Goal: Information Seeking & Learning: Understand process/instructions

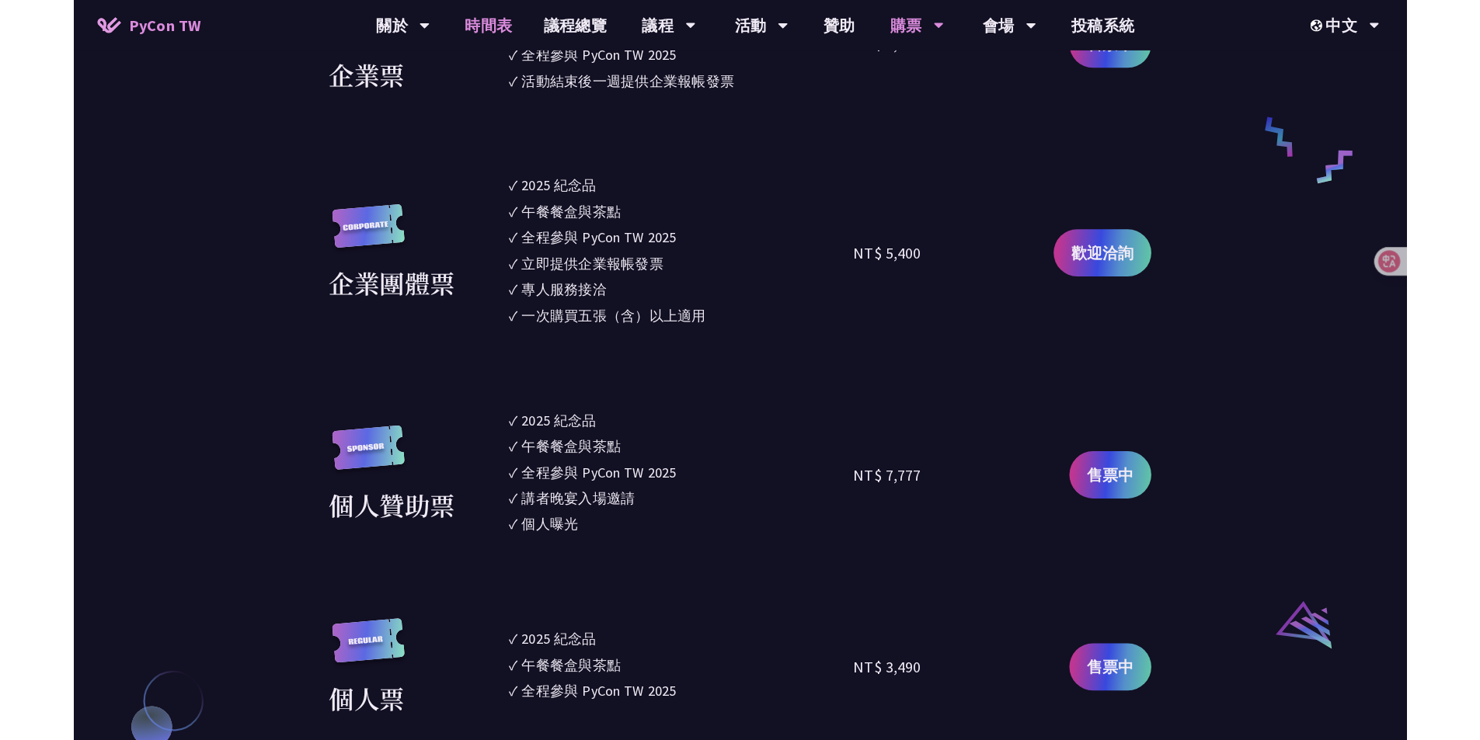
scroll to position [1253, 0]
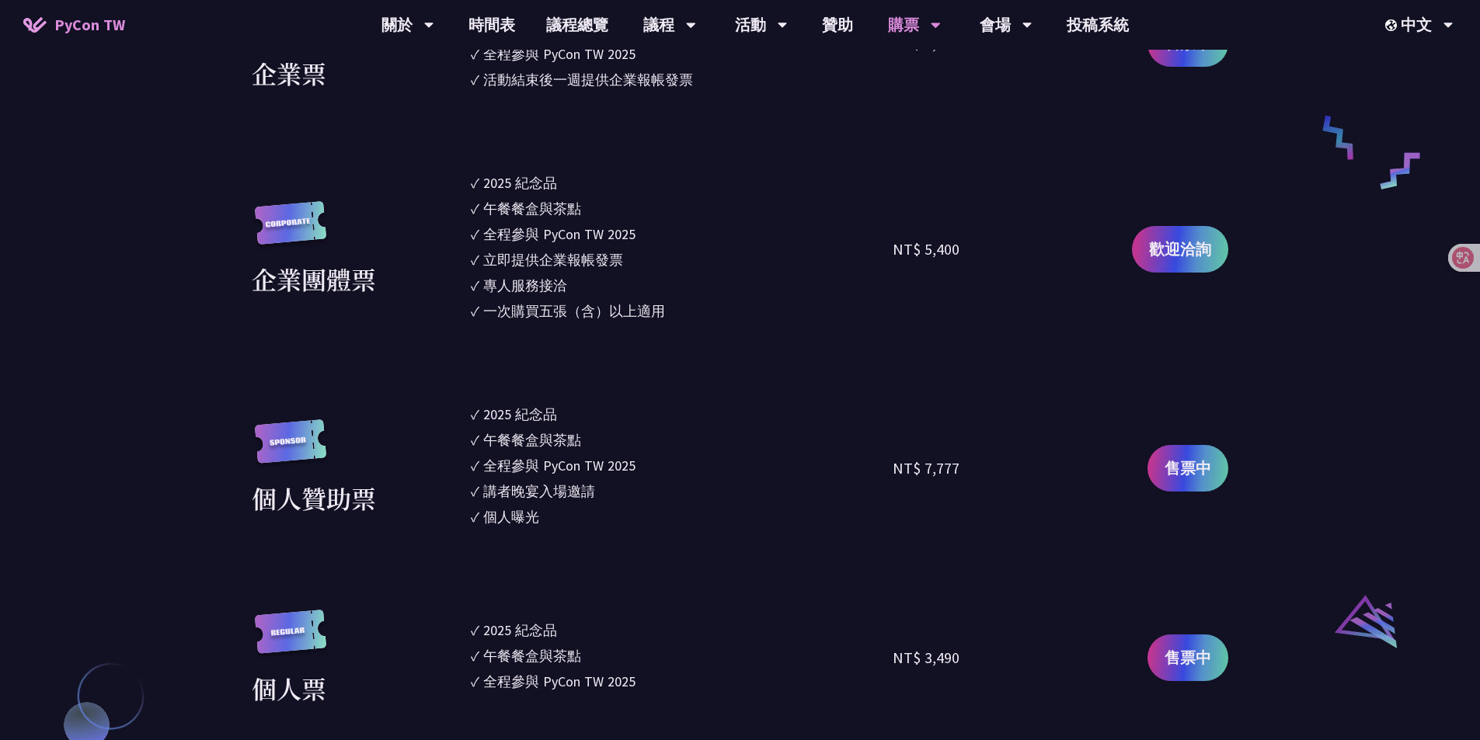
drag, startPoint x: 544, startPoint y: 520, endPoint x: 628, endPoint y: 504, distance: 85.5
click at [537, 530] on ul "✓ 2025 [PERSON_NAME]✓ 午餐餐盒與茶點 ✓ 全程參與 PyCon TW 2025 ✓ 講者晚宴入場邀請 ✓ 個人曝光" at bounding box center [682, 468] width 423 height 128
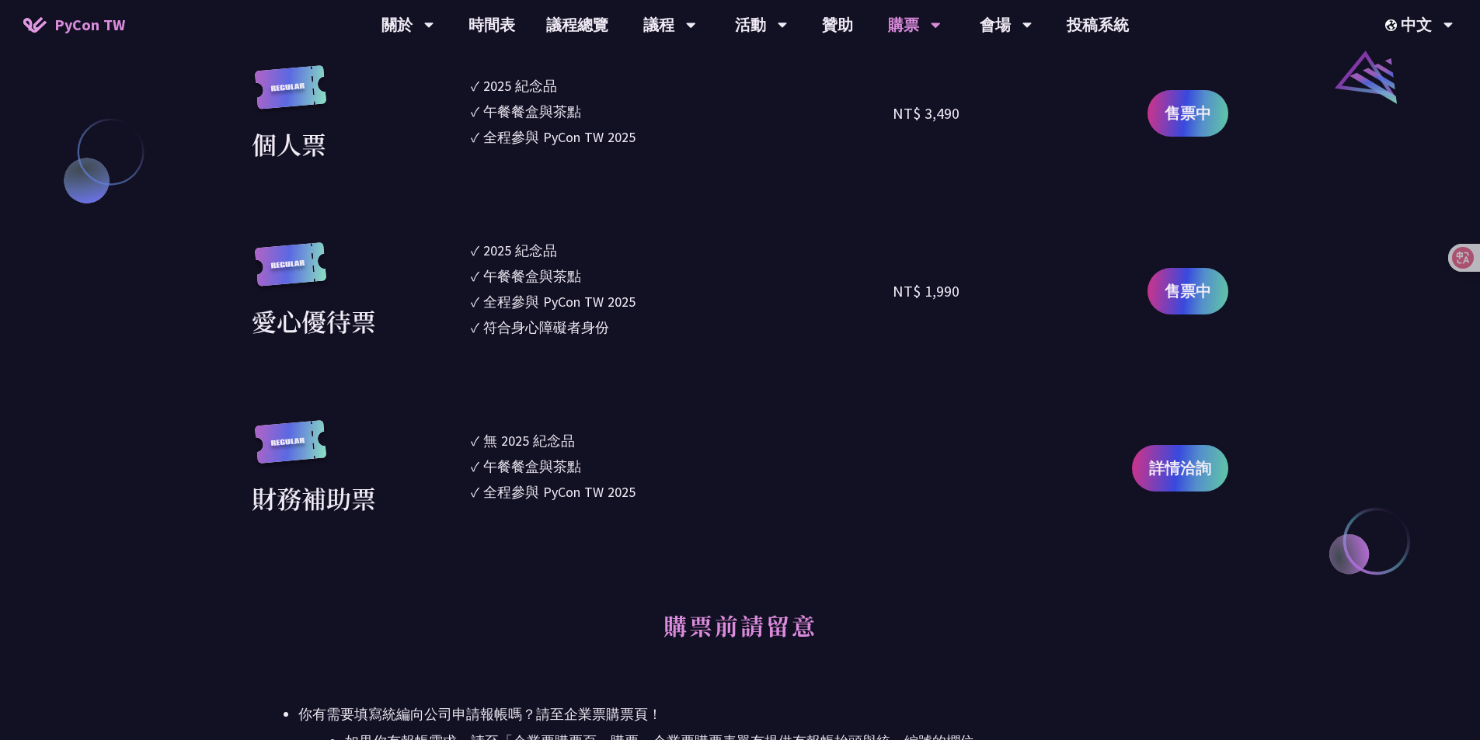
scroll to position [1796, 0]
click at [1174, 482] on link "詳情洽詢" at bounding box center [1180, 469] width 96 height 47
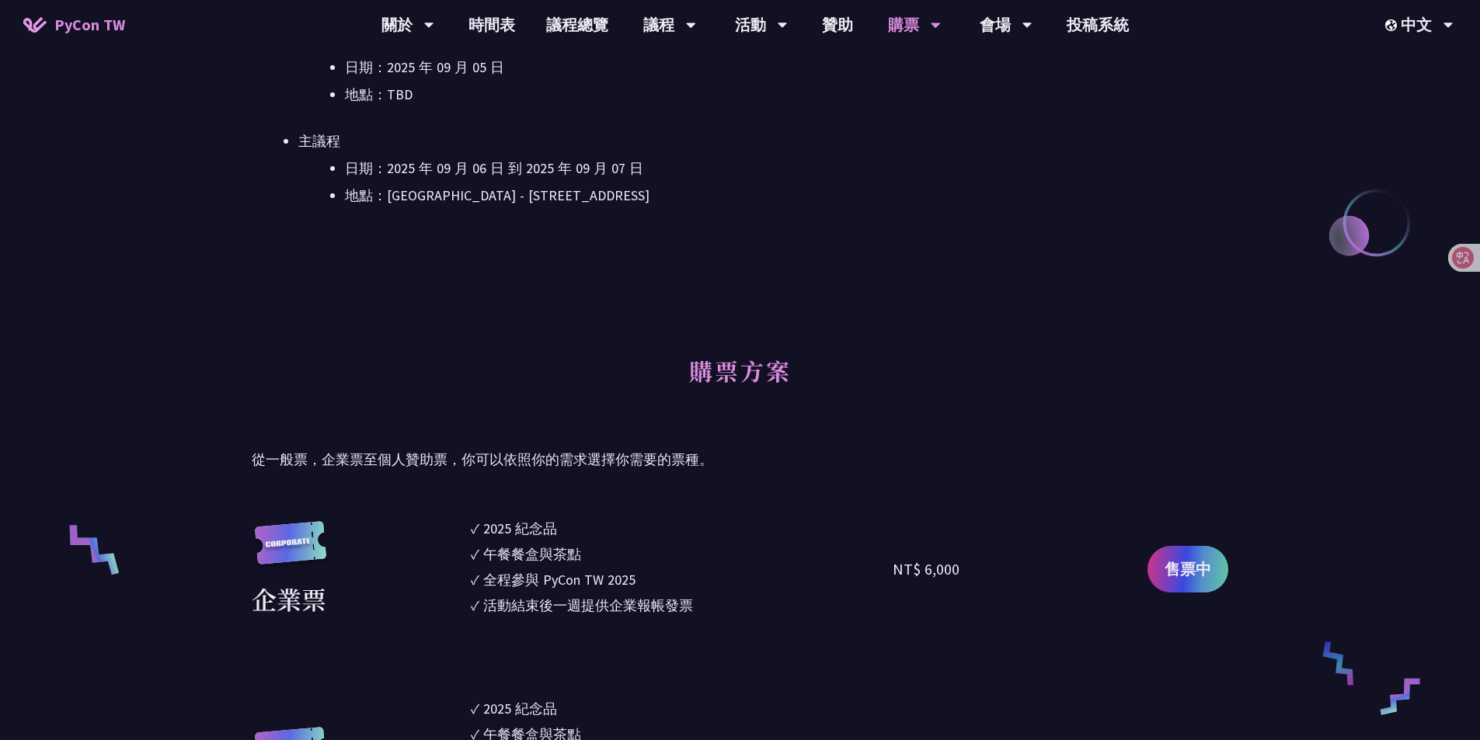
scroll to position [631, 0]
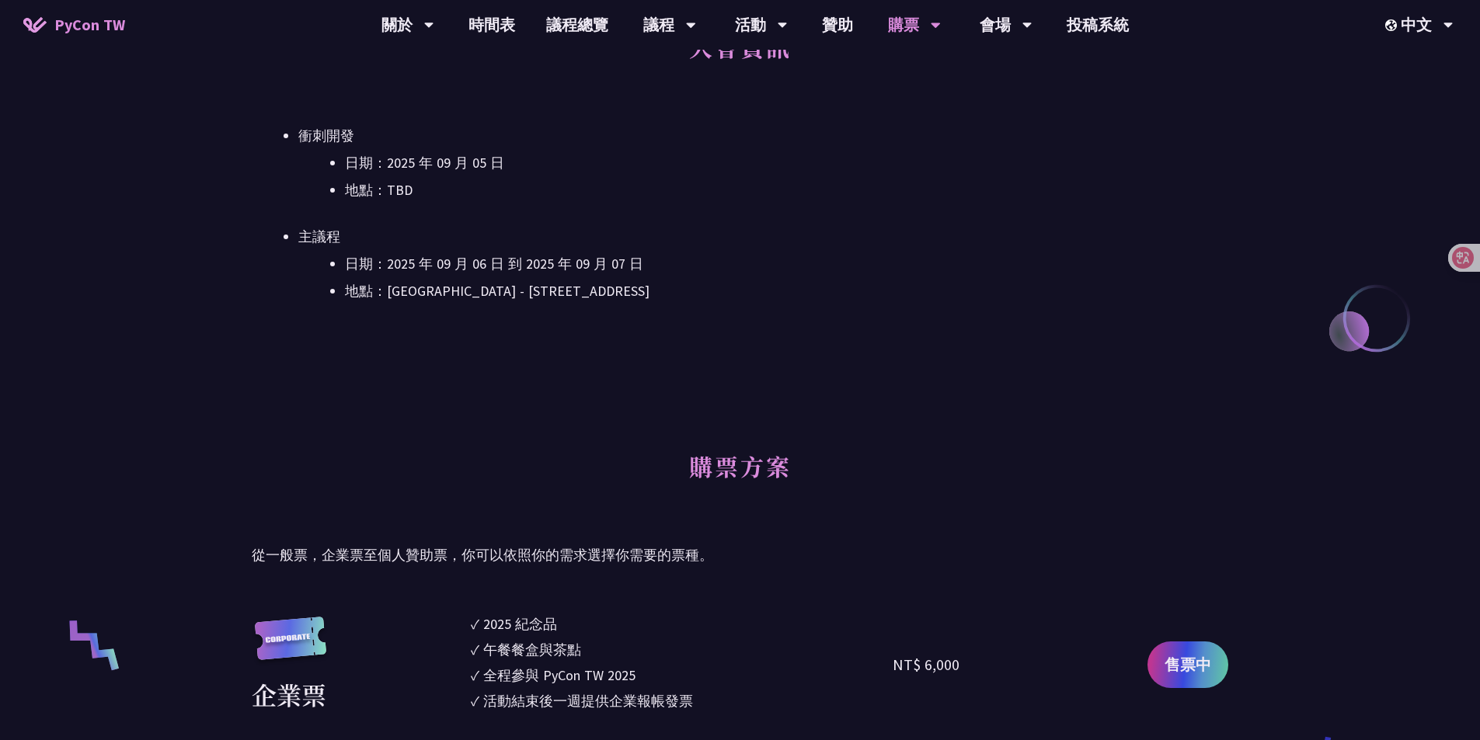
drag, startPoint x: 1147, startPoint y: 252, endPoint x: 825, endPoint y: 278, distance: 323.4
click at [825, 278] on ul "日期：[DATE] 到 [DATE] 地點：[GEOGRAPHIC_DATA] - ​[STREET_ADDRESS]" at bounding box center [763, 277] width 930 height 50
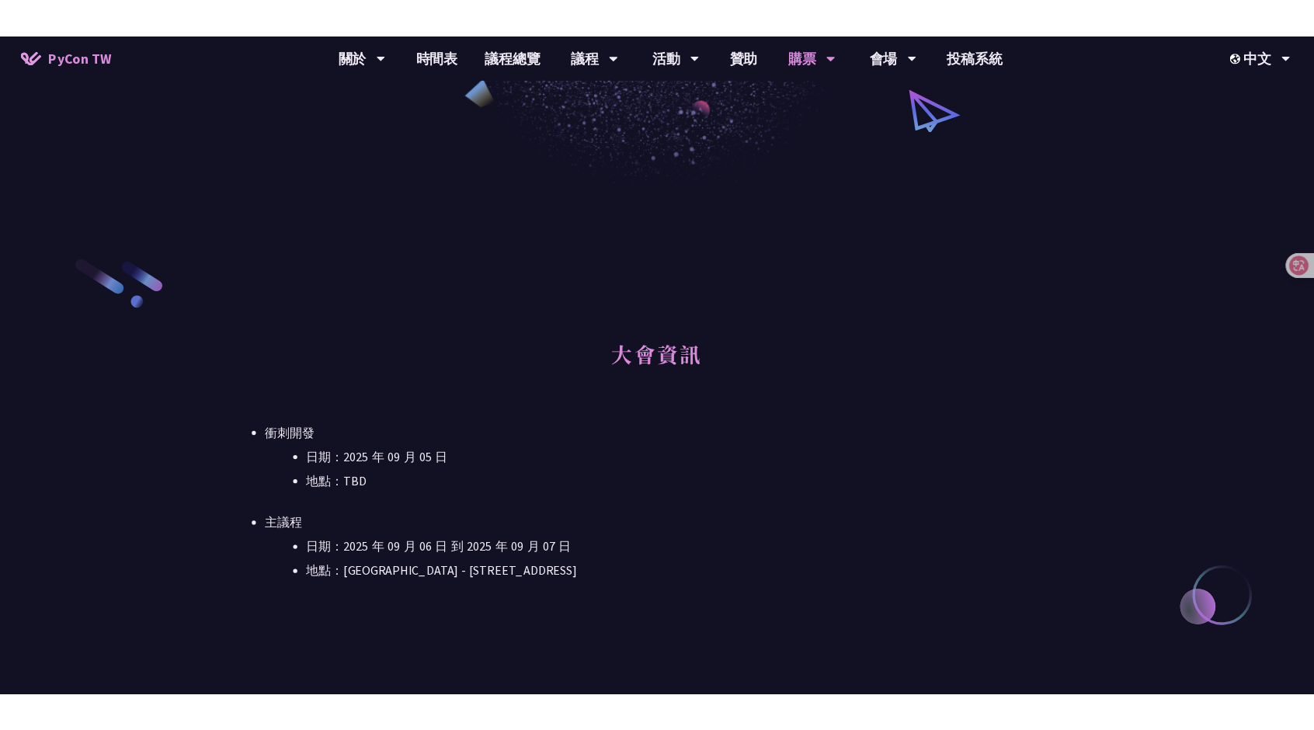
scroll to position [321, 0]
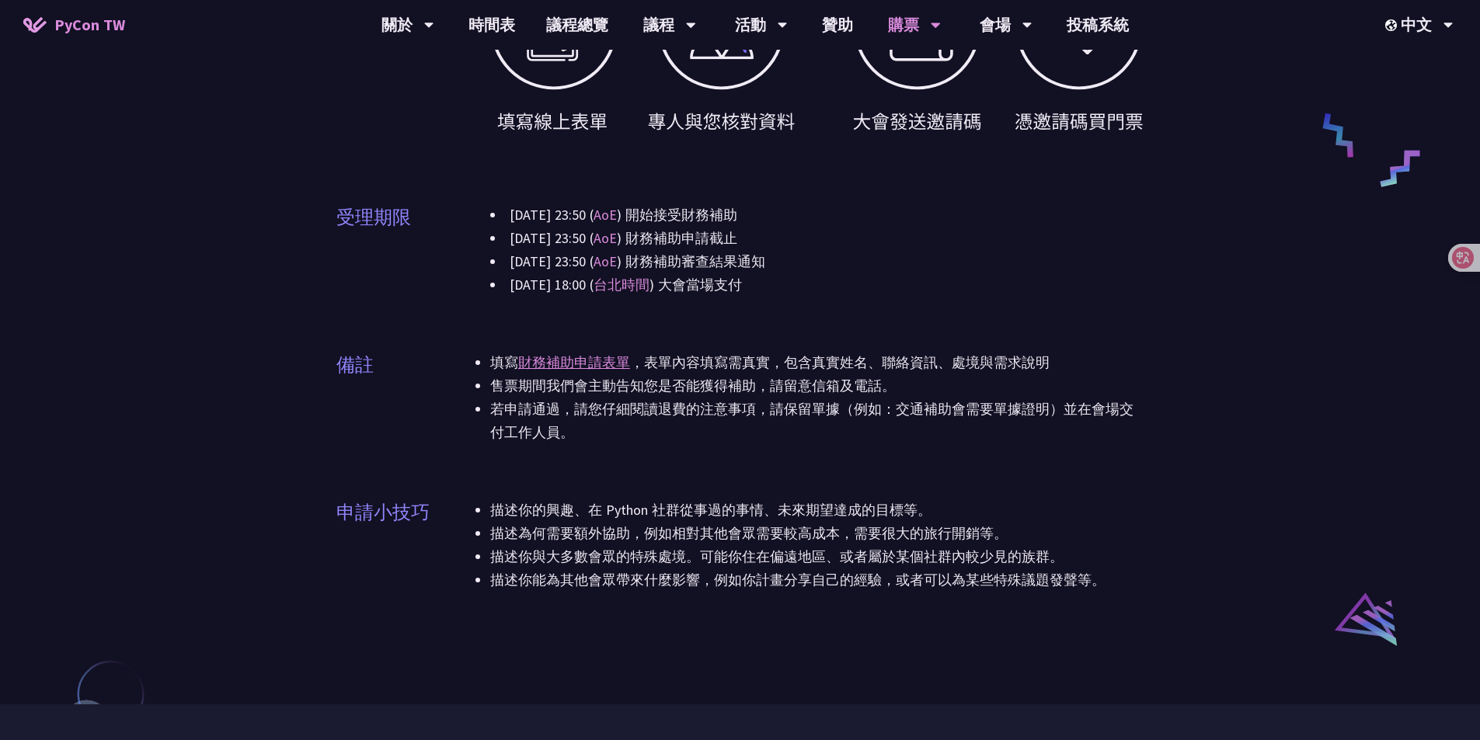
scroll to position [699, 0]
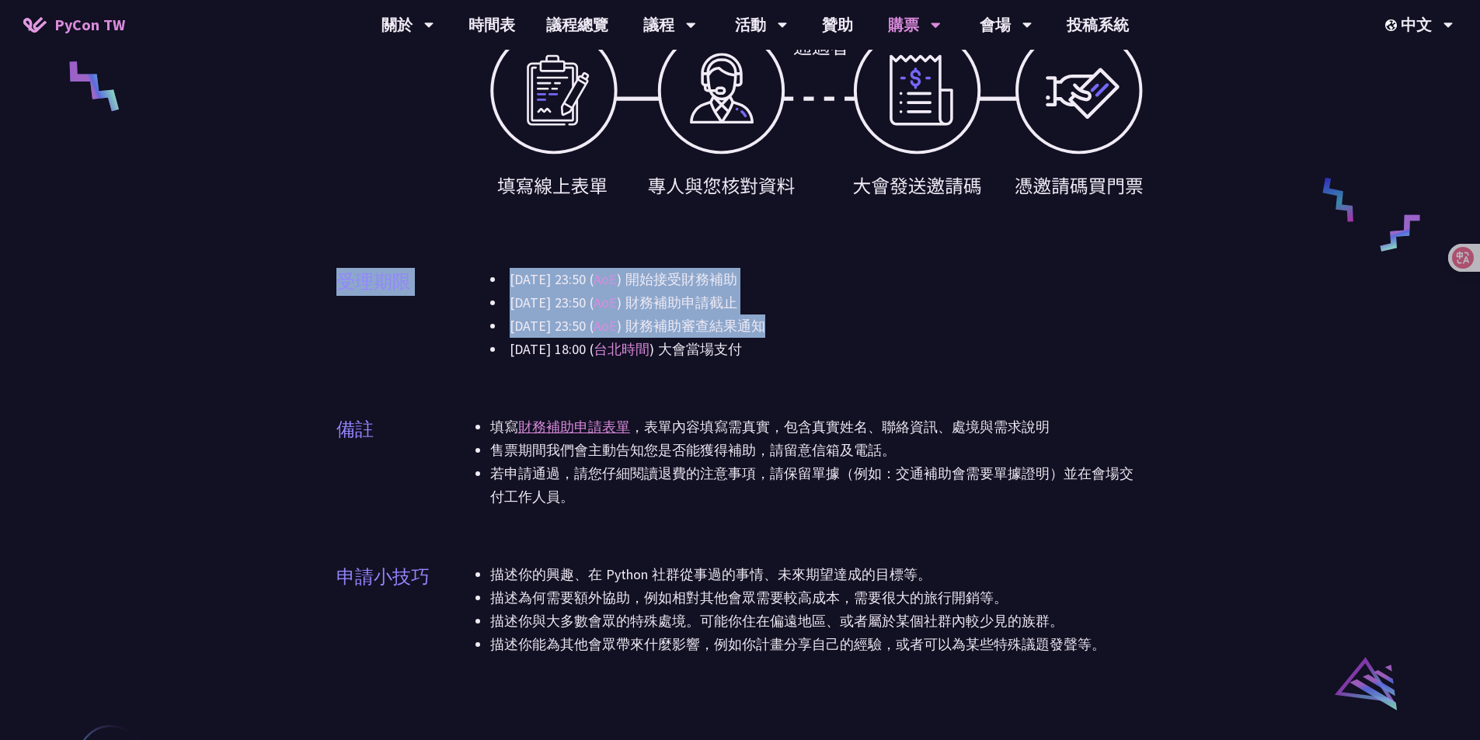
drag, startPoint x: 927, startPoint y: 327, endPoint x: 371, endPoint y: 207, distance: 568.1
click at [371, 207] on div "申請資格 只要你有需要都可以申請，我們盡力協助讓更多人能藉由補助參與會議。 補助項目 大會門票 差旅補助 境內交通：高鐵、台鐵 機票費用：飛機 (經濟艙) 住…" at bounding box center [740, 133] width 808 height 1083
click at [371, 207] on div "申請流程" at bounding box center [373, 110] width 75 height 229
drag, startPoint x: 354, startPoint y: 259, endPoint x: 805, endPoint y: 365, distance: 462.9
click at [805, 365] on div "申請資格 只要你有需要都可以申請，我們盡力協助讓更多人能藉由補助參與會議。 補助項目 大會門票 差旅補助 境內交通：高鐵、台鐵 機票費用：飛機 (經濟艙) 住…" at bounding box center [740, 133] width 808 height 1083
